Goal: Information Seeking & Learning: Learn about a topic

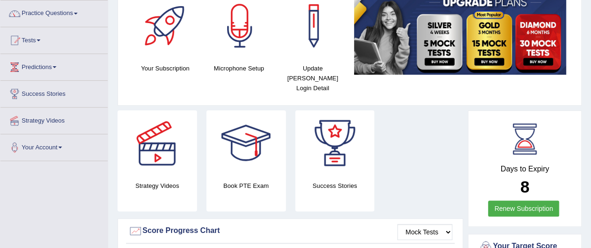
scroll to position [75, 0]
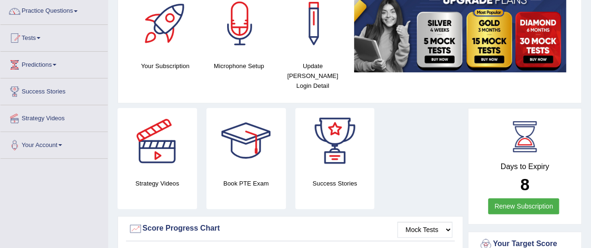
click at [63, 11] on link "Practice Questions" at bounding box center [53, 10] width 107 height 24
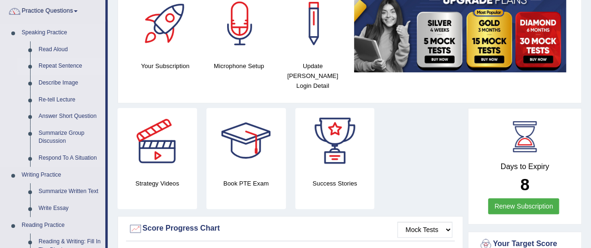
click at [68, 66] on link "Repeat Sentence" at bounding box center [69, 66] width 71 height 17
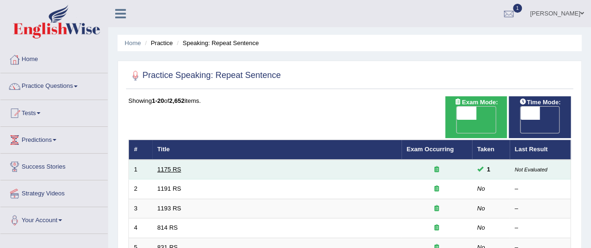
click at [173, 166] on link "1175 RS" at bounding box center [170, 169] width 24 height 7
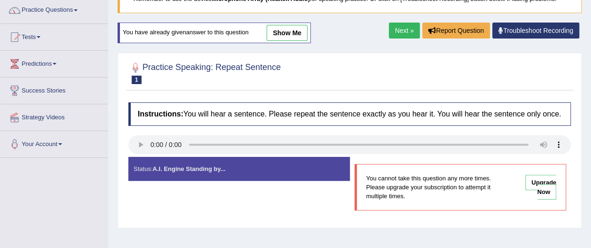
scroll to position [75, 0]
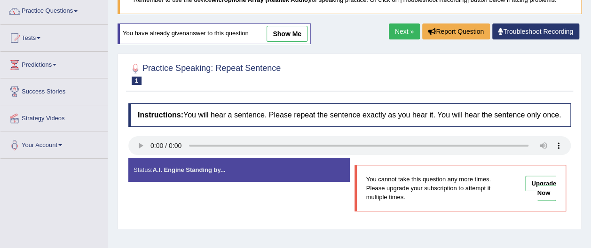
click at [405, 31] on link "Next »" at bounding box center [404, 32] width 31 height 16
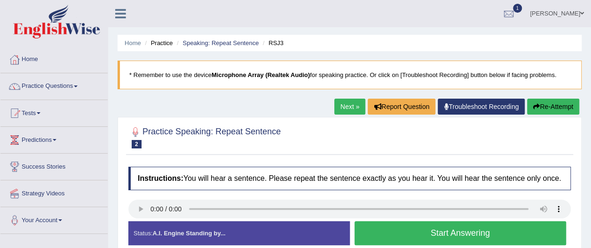
click at [471, 231] on button "Start Answering" at bounding box center [461, 234] width 212 height 24
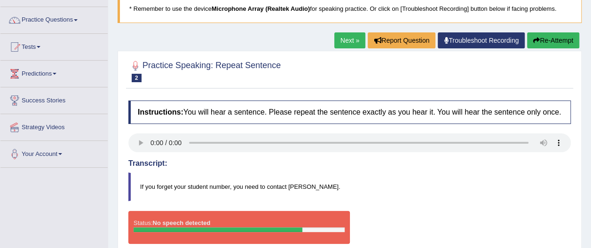
scroll to position [75, 0]
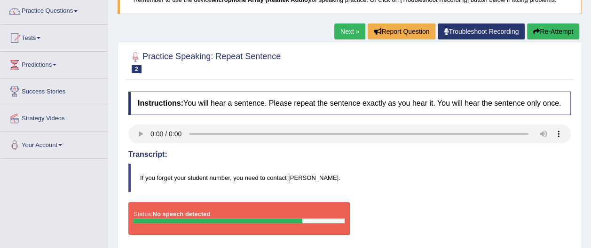
click at [459, 30] on link "Troubleshoot Recording" at bounding box center [481, 32] width 87 height 16
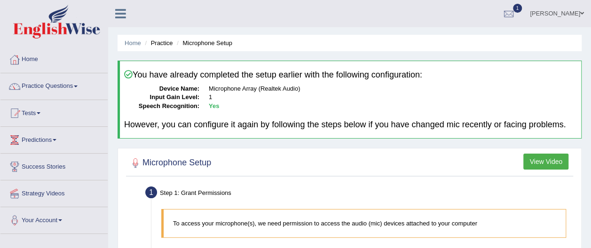
click at [545, 159] on button "View Video" at bounding box center [545, 162] width 45 height 16
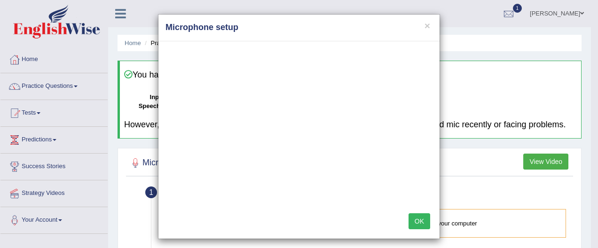
click at [418, 221] on button "OK" at bounding box center [420, 222] width 22 height 16
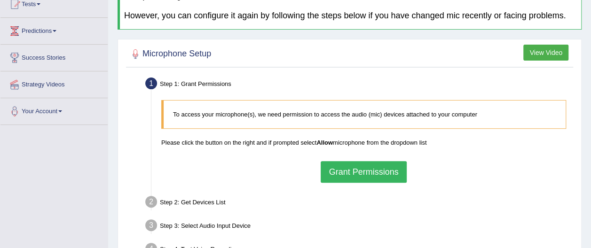
scroll to position [113, 0]
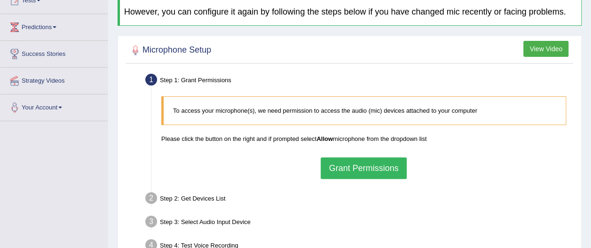
click at [375, 171] on button "Grant Permissions" at bounding box center [364, 169] width 86 height 22
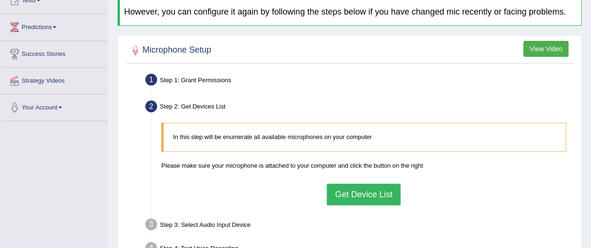
click at [371, 193] on button "Get Device List" at bounding box center [363, 195] width 73 height 22
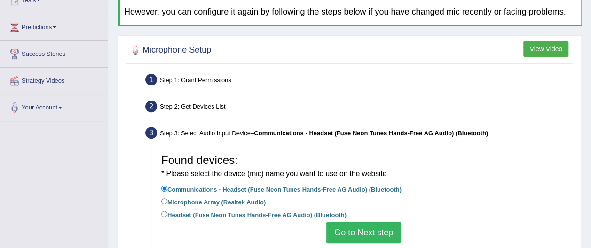
click at [368, 230] on button "Go to Next step" at bounding box center [363, 233] width 75 height 22
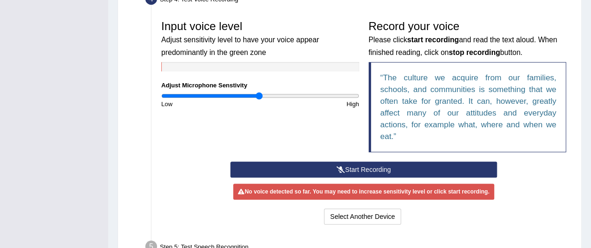
scroll to position [282, 0]
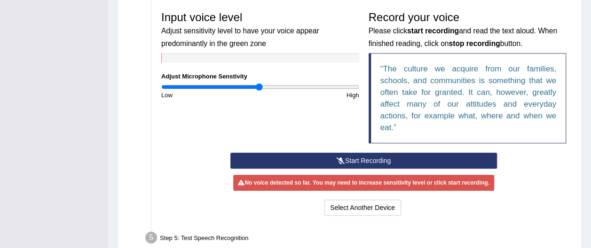
click at [372, 159] on button "Start Recording" at bounding box center [363, 161] width 267 height 16
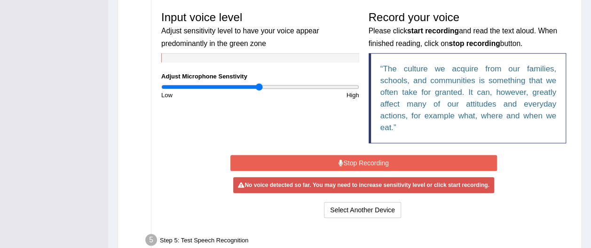
click at [368, 159] on button "Stop Recording" at bounding box center [363, 163] width 267 height 16
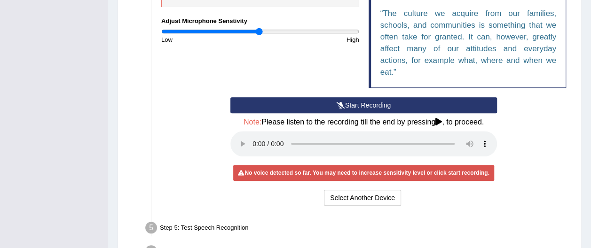
scroll to position [339, 0]
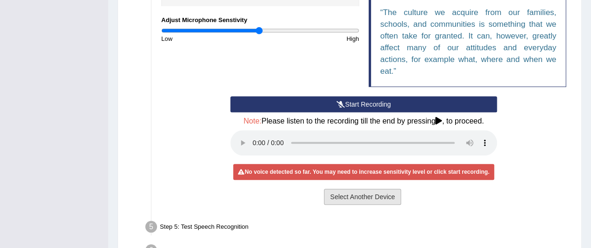
click at [380, 196] on button "Select Another Device" at bounding box center [362, 197] width 77 height 16
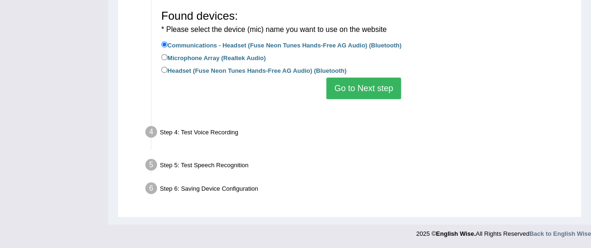
scroll to position [246, 0]
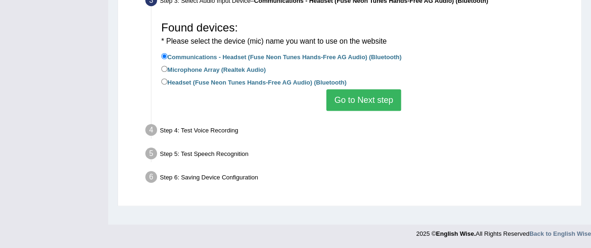
click at [365, 101] on button "Go to Next step" at bounding box center [363, 100] width 75 height 22
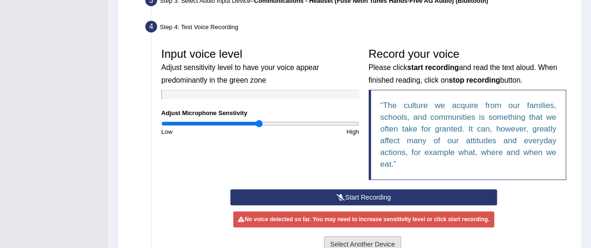
click at [378, 242] on button "Select Another Device" at bounding box center [362, 245] width 77 height 16
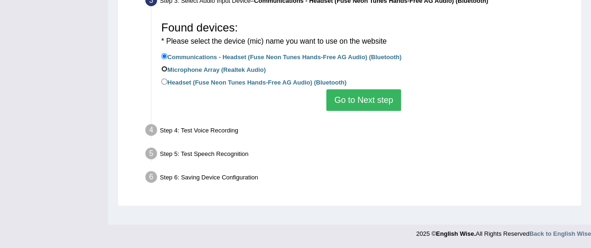
click at [166, 70] on input "Microphone Array (Realtek Audio)" at bounding box center [164, 69] width 6 height 6
radio input "true"
click at [346, 99] on button "Go to Next step" at bounding box center [363, 100] width 75 height 22
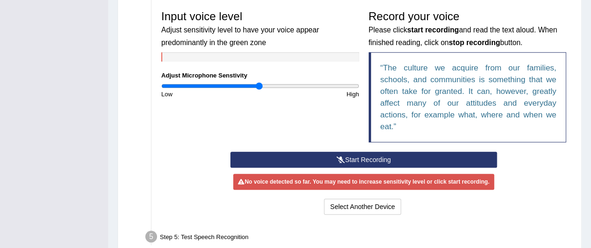
scroll to position [302, 0]
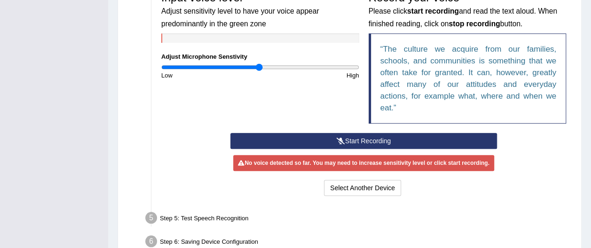
click at [366, 137] on button "Start Recording" at bounding box center [363, 141] width 267 height 16
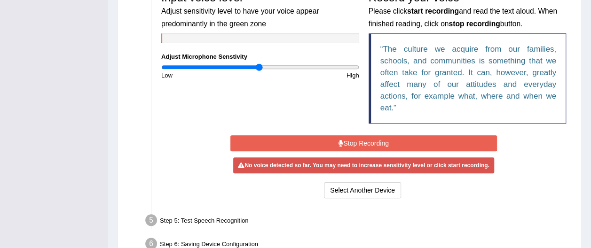
click at [366, 137] on button "Stop Recording" at bounding box center [363, 143] width 267 height 16
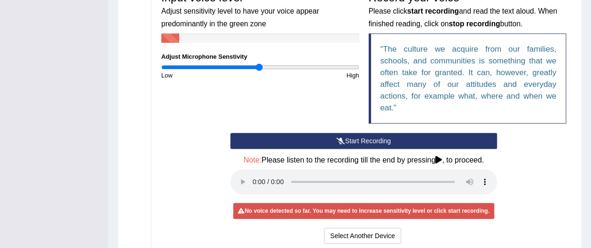
click at [366, 137] on button "Start Recording" at bounding box center [363, 141] width 267 height 16
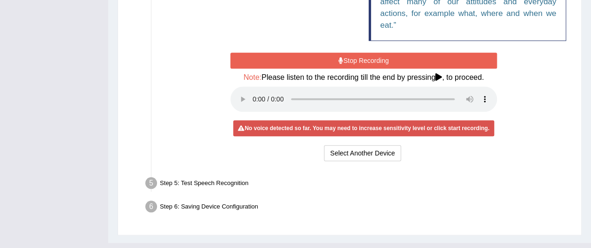
scroll to position [396, 0]
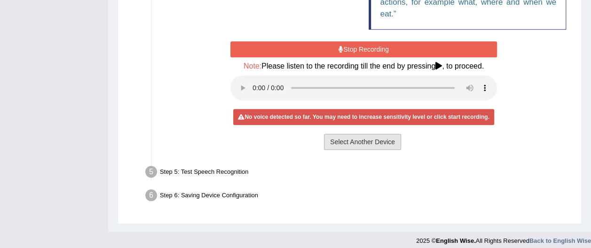
click at [369, 142] on button "Select Another Device" at bounding box center [362, 142] width 77 height 16
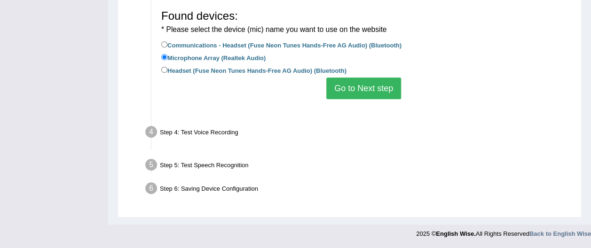
scroll to position [246, 0]
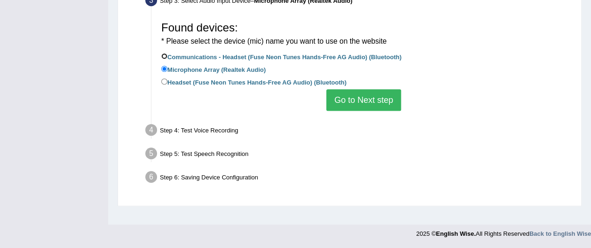
click at [165, 54] on input "Communications - Headset (Fuse Neon Tunes Hands-Free AG Audio) (Bluetooth)" at bounding box center [164, 56] width 6 height 6
radio input "true"
click at [354, 103] on button "Go to Next step" at bounding box center [363, 100] width 75 height 22
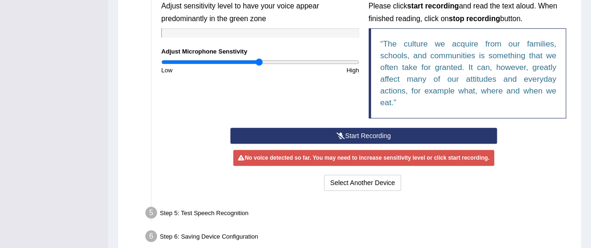
scroll to position [321, 0]
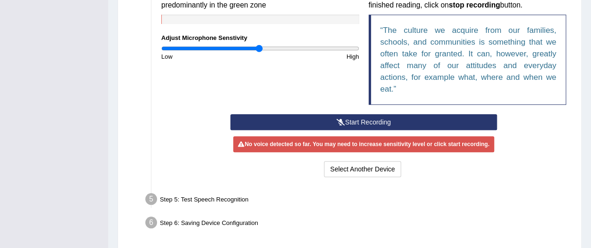
click at [368, 121] on button "Start Recording" at bounding box center [363, 122] width 267 height 16
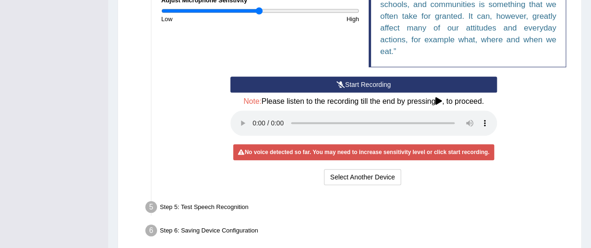
scroll to position [377, 0]
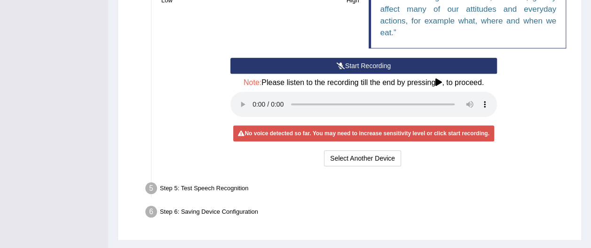
click at [357, 65] on button "Start Recording" at bounding box center [363, 66] width 267 height 16
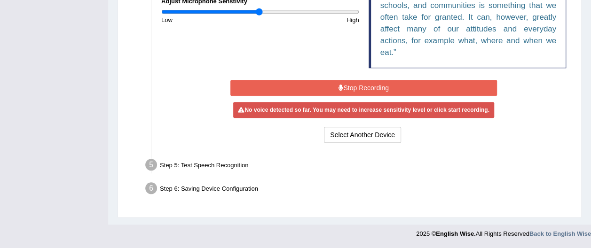
scroll to position [355, 0]
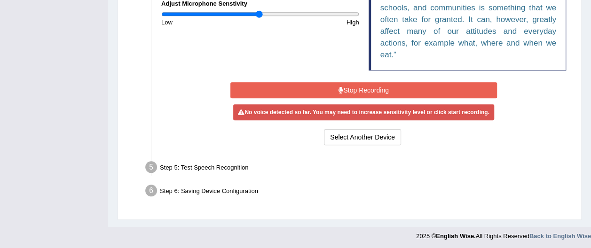
click at [359, 87] on button "Stop Recording" at bounding box center [363, 90] width 267 height 16
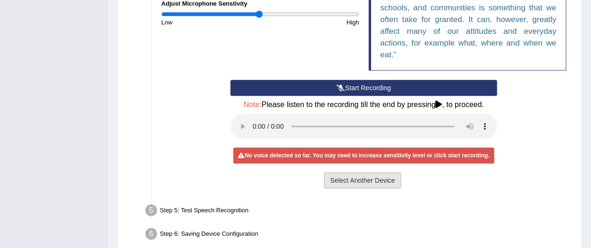
click at [364, 173] on button "Select Another Device" at bounding box center [362, 181] width 77 height 16
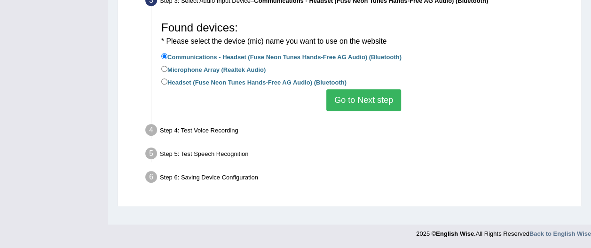
scroll to position [246, 0]
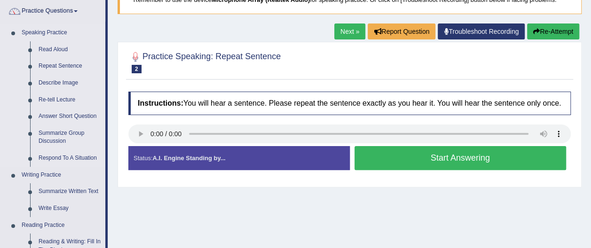
click at [63, 32] on link "Speaking Practice" at bounding box center [61, 32] width 88 height 17
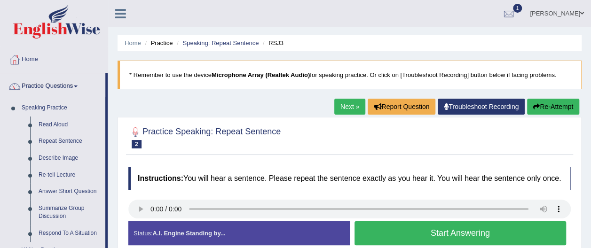
click at [441, 232] on button "Start Answering" at bounding box center [461, 234] width 212 height 24
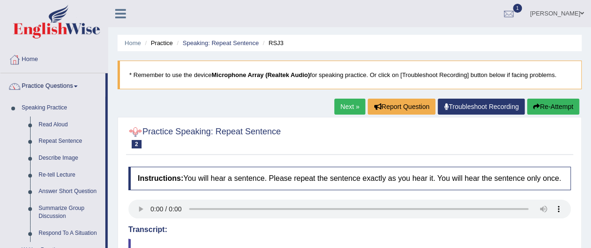
click at [134, 132] on div at bounding box center [135, 132] width 14 height 14
click at [350, 105] on link "Next »" at bounding box center [349, 107] width 31 height 16
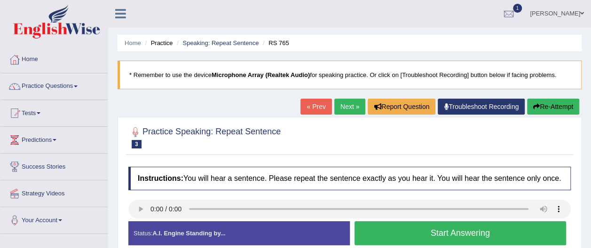
click at [419, 230] on button "Start Answering" at bounding box center [461, 234] width 212 height 24
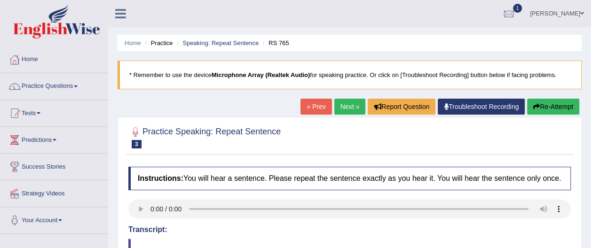
click at [551, 107] on button "Re-Attempt" at bounding box center [553, 107] width 52 height 16
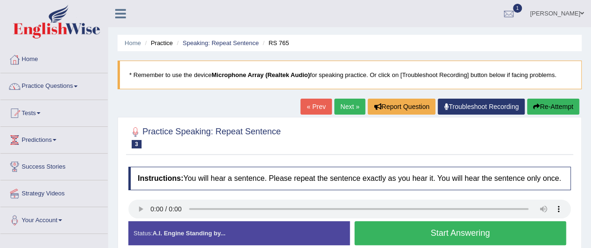
click at [59, 88] on link "Practice Questions" at bounding box center [53, 85] width 107 height 24
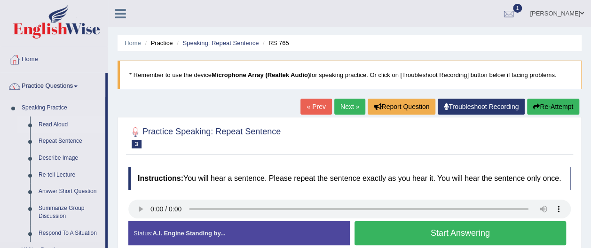
click at [56, 123] on link "Read Aloud" at bounding box center [69, 125] width 71 height 17
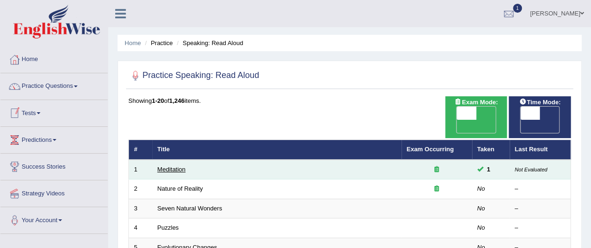
click at [180, 166] on link "Meditation" at bounding box center [172, 169] width 28 height 7
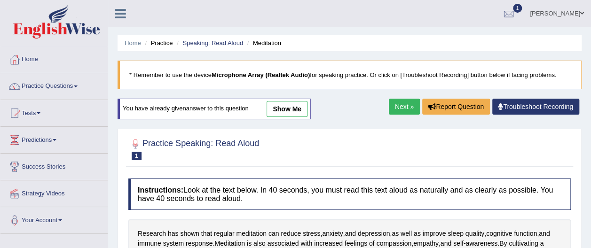
click at [285, 107] on link "show me" at bounding box center [287, 109] width 41 height 16
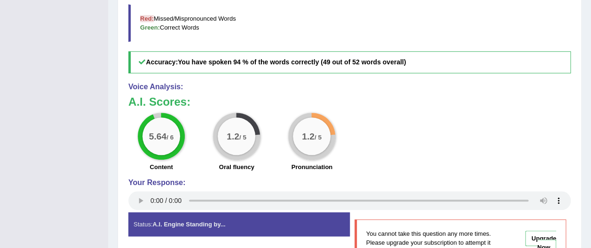
scroll to position [357, 0]
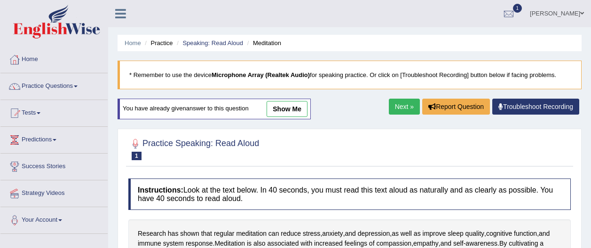
drag, startPoint x: 0, startPoint y: 0, endPoint x: 148, endPoint y: 155, distance: 213.9
click at [148, 155] on div "Home Practice Speaking: Read Aloud Meditation * Remember to use the device Micr…" at bounding box center [349, 235] width 483 height 470
